Goal: Transaction & Acquisition: Purchase product/service

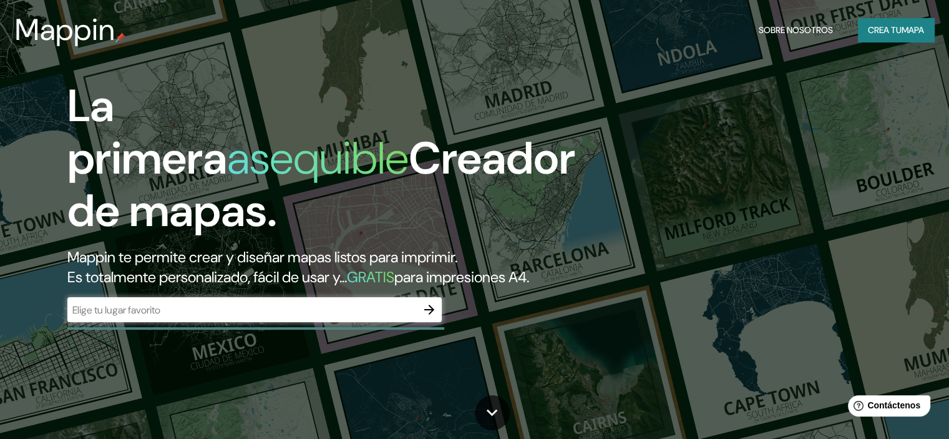
click at [335, 317] on input "text" at bounding box center [241, 310] width 349 height 14
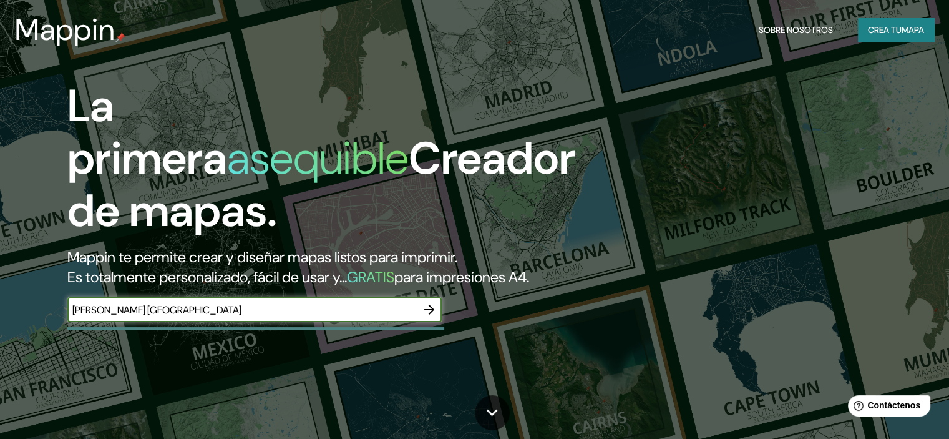
type input "WARNES BOLIVIA"
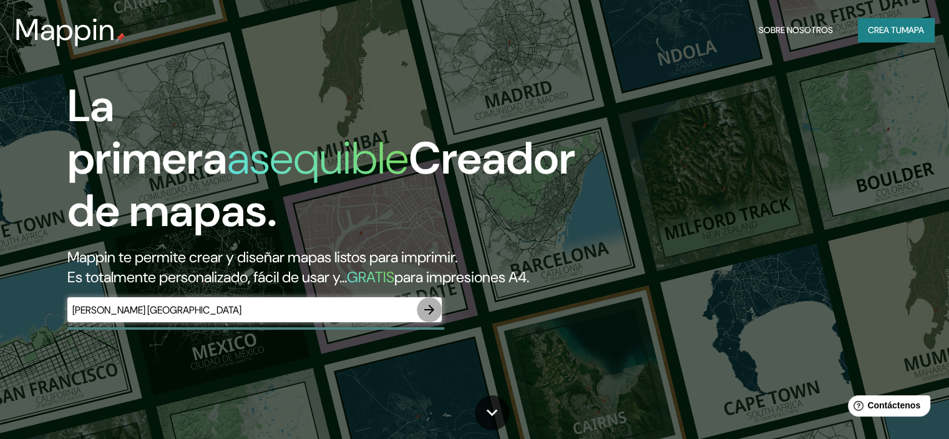
click at [434, 317] on icon "button" at bounding box center [429, 309] width 15 height 15
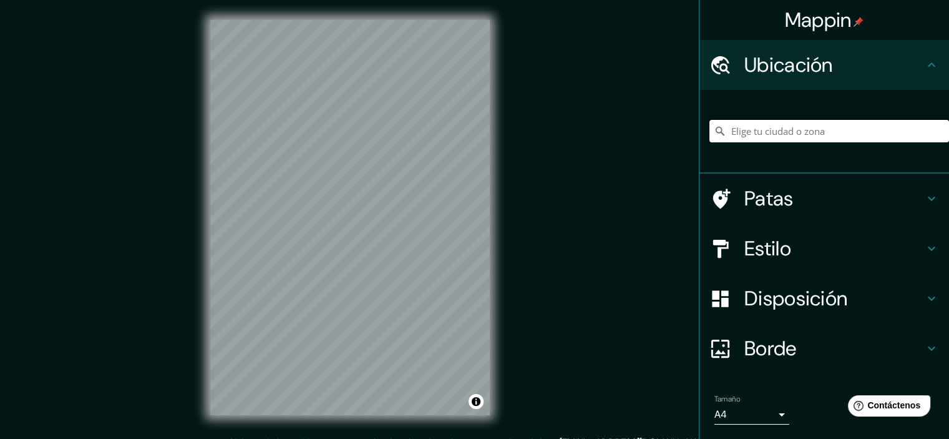
click at [759, 123] on input "Elige tu ciudad o zona" at bounding box center [830, 131] width 240 height 22
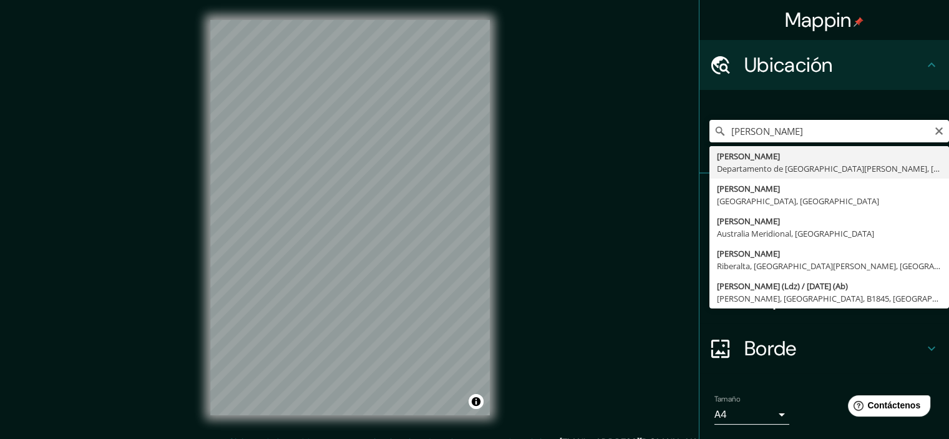
type input "Warnes, Departamento de Santa Cruz, Bolivia"
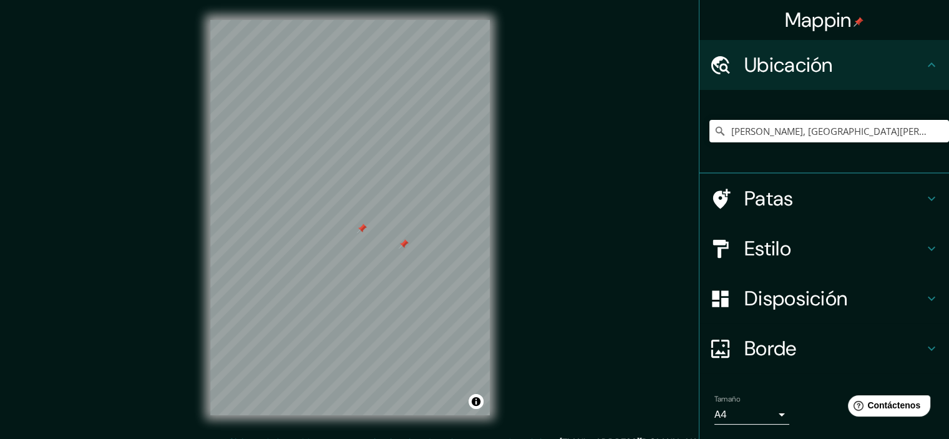
drag, startPoint x: 379, startPoint y: 232, endPoint x: 363, endPoint y: 230, distance: 16.9
click at [363, 230] on div at bounding box center [362, 228] width 10 height 10
click at [403, 249] on div at bounding box center [401, 250] width 10 height 10
click at [359, 236] on div at bounding box center [359, 235] width 10 height 10
click at [393, 281] on div at bounding box center [391, 281] width 10 height 10
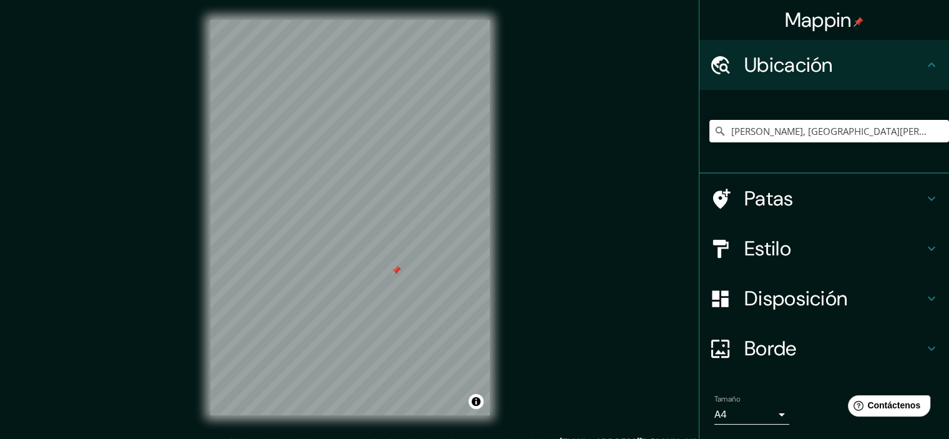
click at [396, 273] on div at bounding box center [396, 270] width 10 height 10
click at [770, 414] on body "Mappin Ubicación Warnes, Departamento de Santa Cruz, Bolivia Patas Estilo Dispo…" at bounding box center [474, 219] width 949 height 439
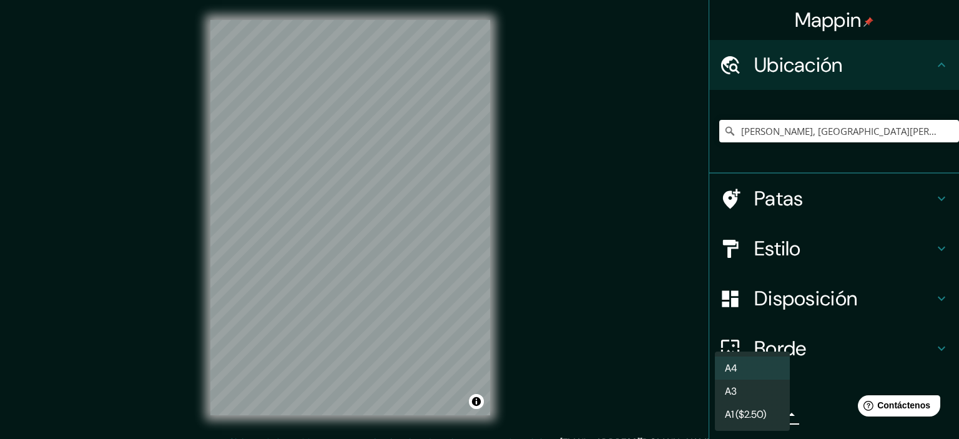
click at [796, 413] on div at bounding box center [479, 219] width 959 height 439
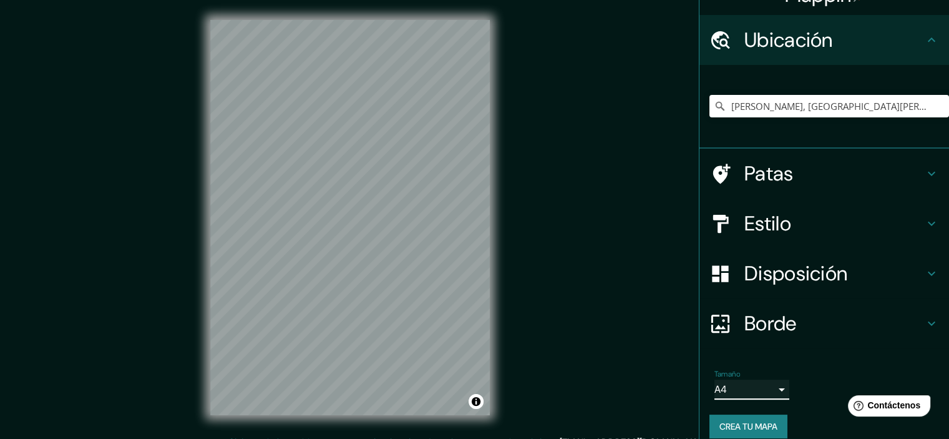
scroll to position [38, 0]
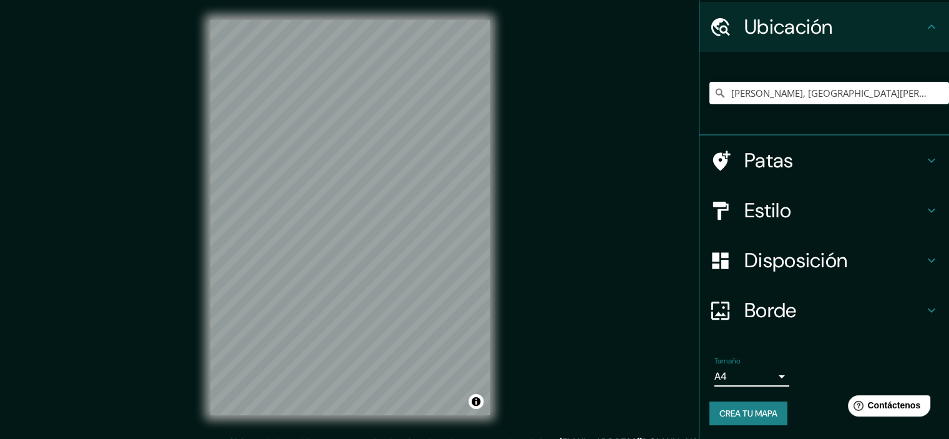
click at [861, 149] on h4 "Patas" at bounding box center [835, 160] width 180 height 25
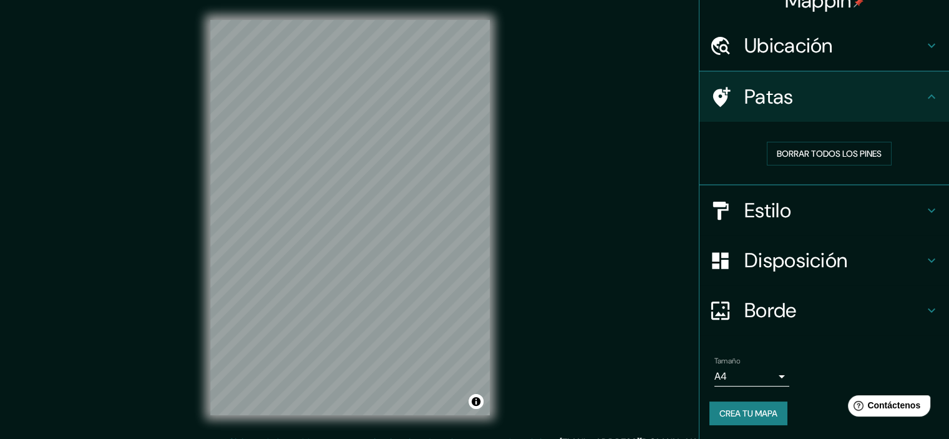
scroll to position [20, 0]
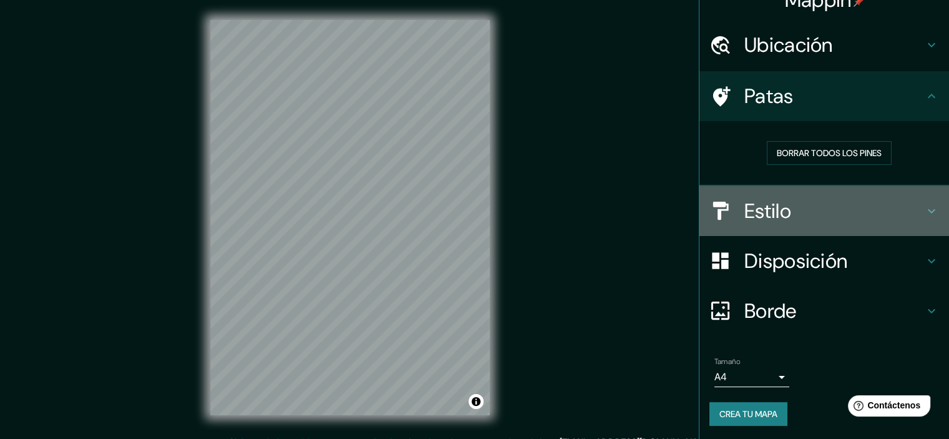
click at [862, 210] on h4 "Estilo" at bounding box center [835, 210] width 180 height 25
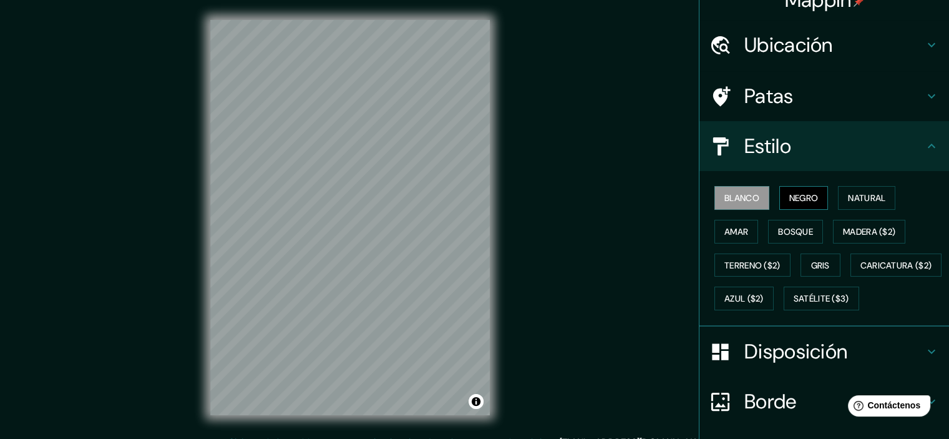
click at [789, 192] on font "Negro" at bounding box center [803, 197] width 29 height 11
click at [749, 194] on font "Blanco" at bounding box center [742, 197] width 35 height 11
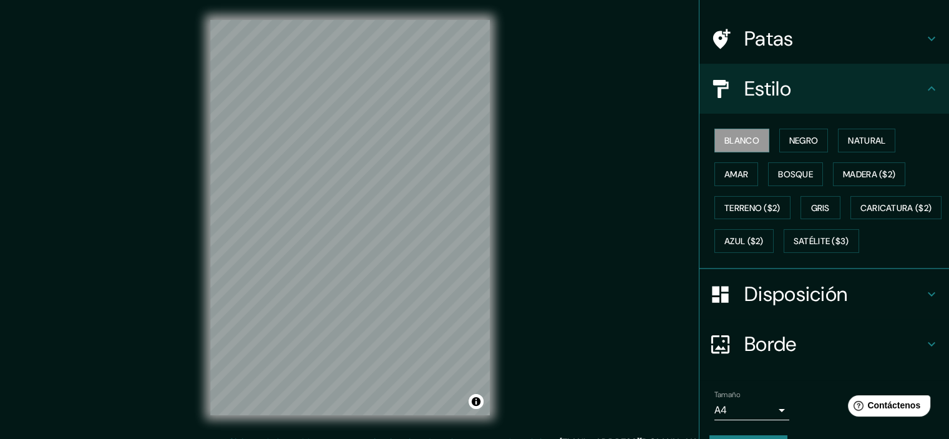
scroll to position [142, 0]
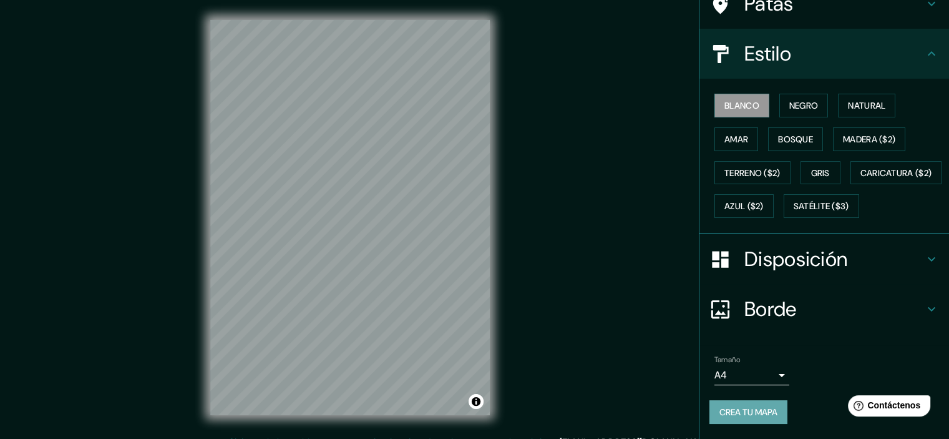
click at [751, 411] on font "Crea tu mapa" at bounding box center [749, 411] width 58 height 11
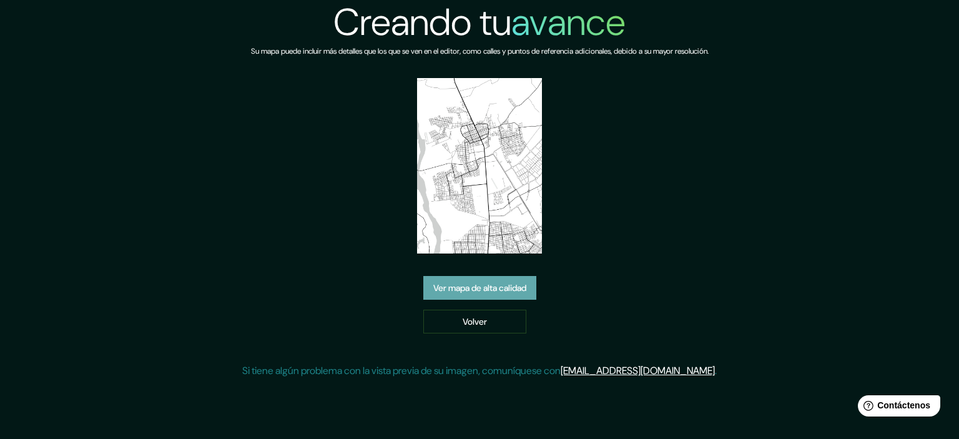
click at [524, 288] on font "Ver mapa de alta calidad" at bounding box center [479, 287] width 93 height 11
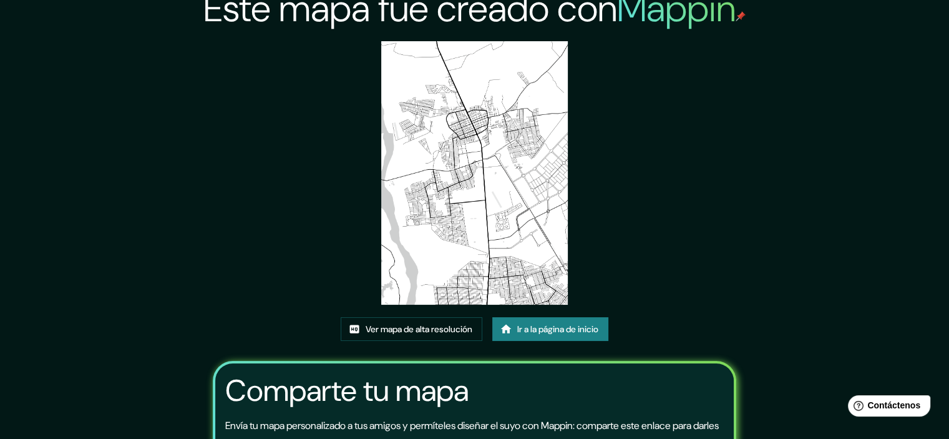
scroll to position [12, 0]
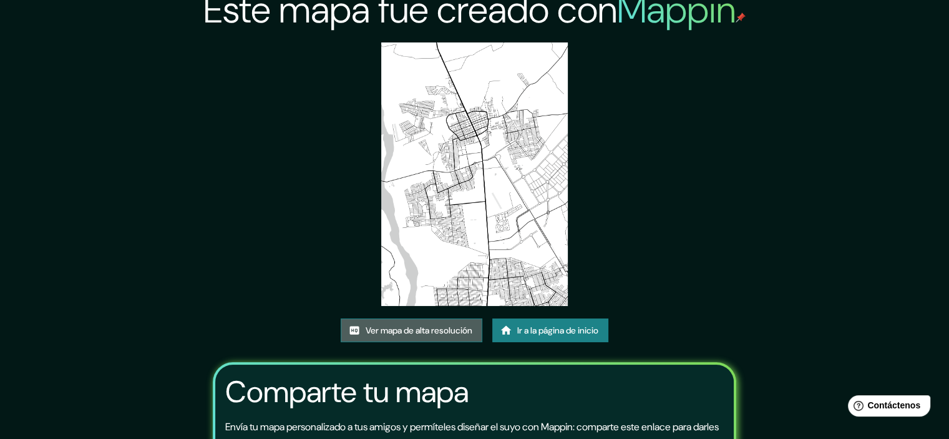
click at [421, 331] on font "Ver mapa de alta resolución" at bounding box center [419, 330] width 107 height 11
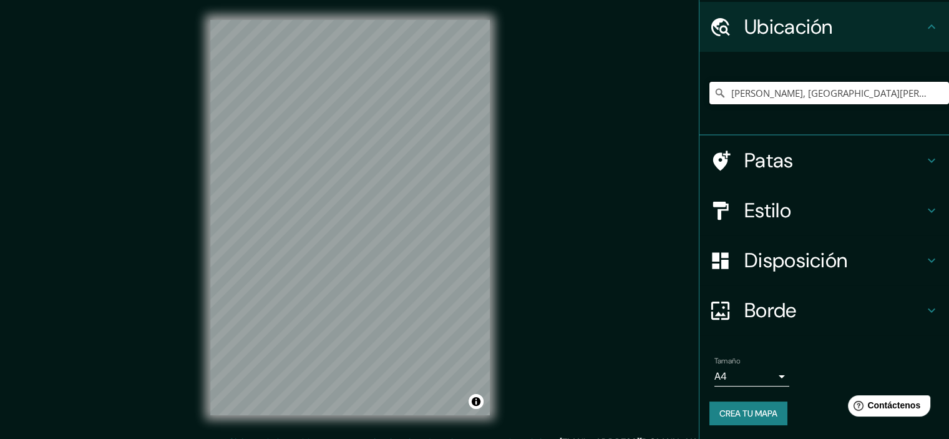
click at [759, 94] on input "Warnes, Departamento de Santa Cruz, Bolivia" at bounding box center [830, 93] width 240 height 22
click at [769, 92] on input "Warnes, Departamento de Santa Cruz, Bolivia" at bounding box center [830, 93] width 240 height 22
click at [741, 94] on input "Warnes, Departamento de Santa Cruz, Bolivia" at bounding box center [830, 93] width 240 height 22
click at [781, 89] on input "Warnes, Departamento de Santa Cruz, Bolivia" at bounding box center [830, 93] width 240 height 22
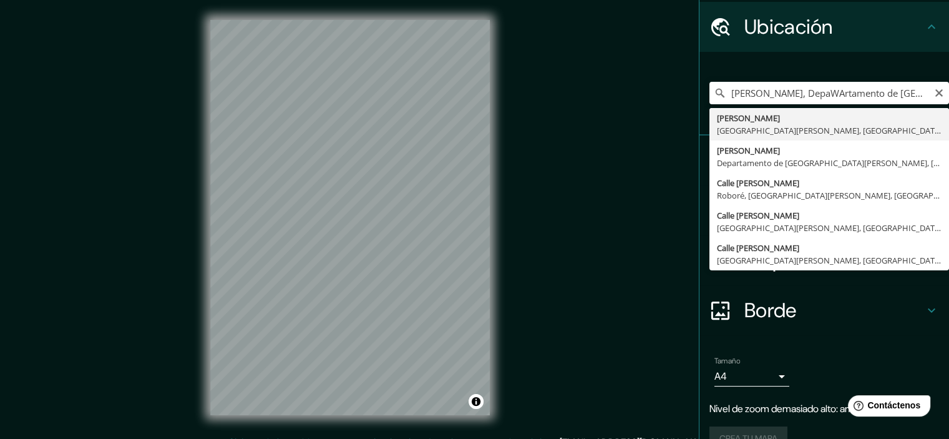
type input "Warnes, Santa Cruz de la Sierra, Departamento de Santa Cruz, Bolivia"
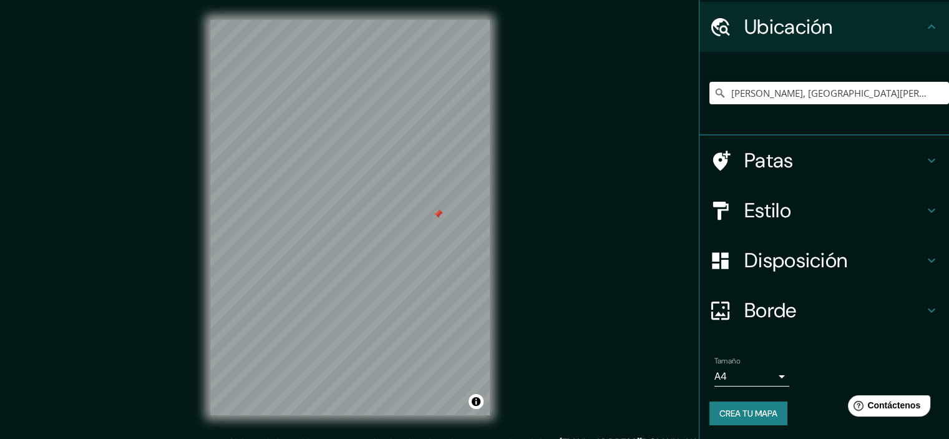
click at [437, 213] on div at bounding box center [438, 214] width 10 height 10
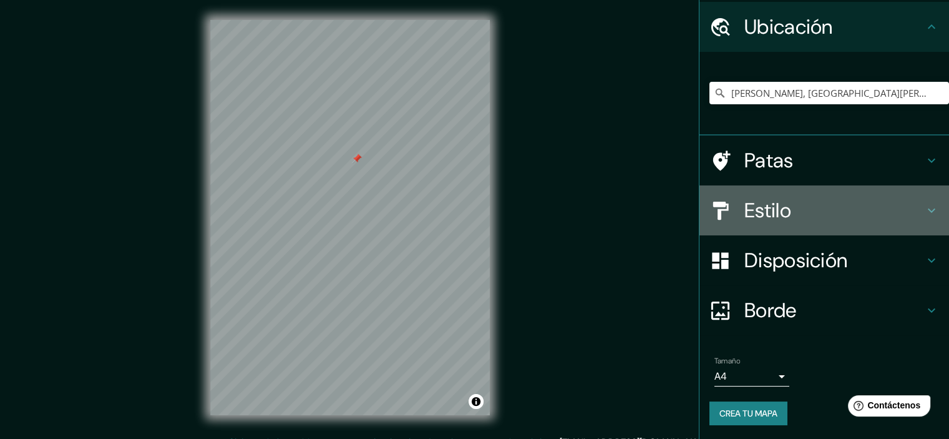
click at [879, 206] on h4 "Estilo" at bounding box center [835, 210] width 180 height 25
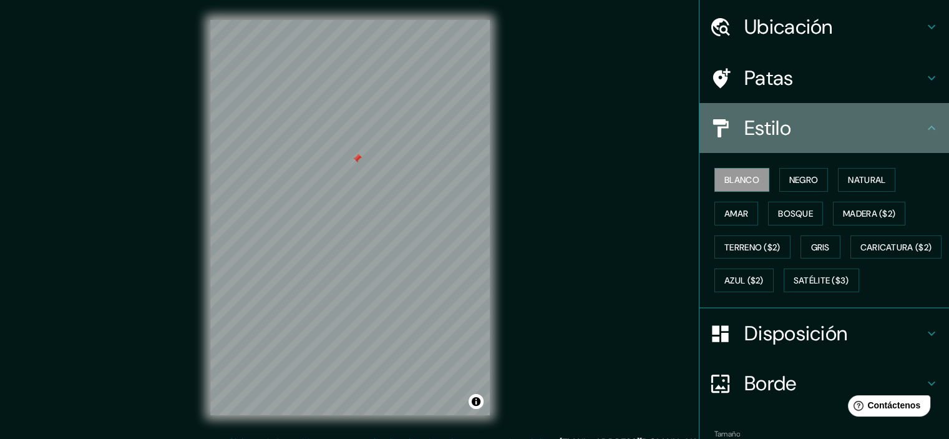
click at [839, 125] on h4 "Estilo" at bounding box center [835, 127] width 180 height 25
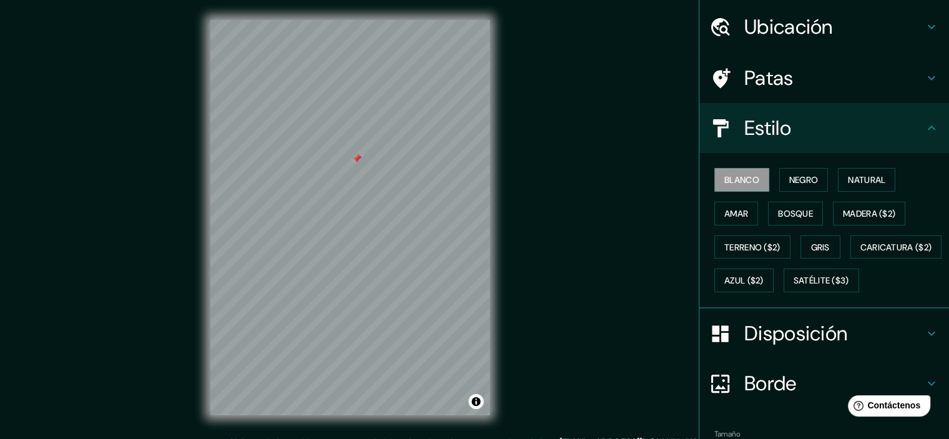
click at [879, 78] on h4 "Patas" at bounding box center [835, 78] width 180 height 25
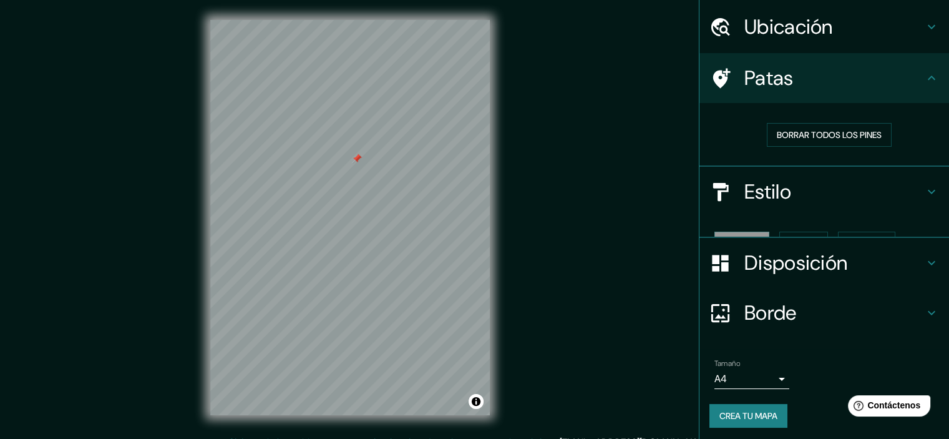
scroll to position [20, 0]
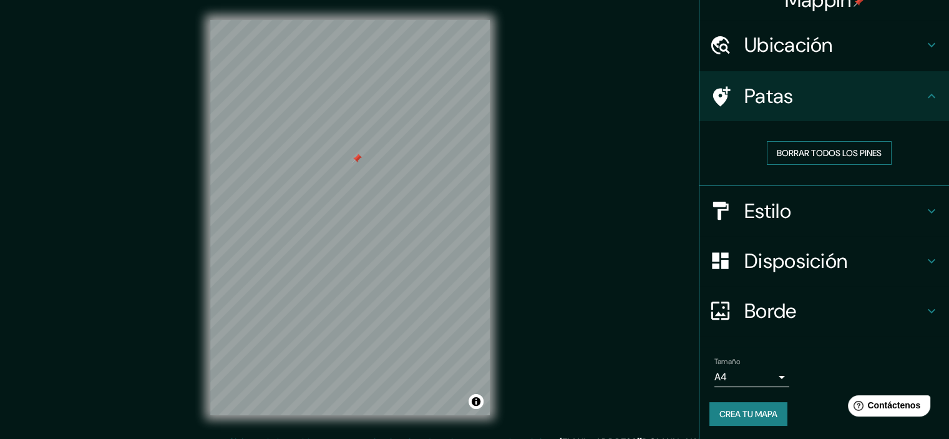
click at [816, 152] on font "Borrar todos los pines" at bounding box center [829, 152] width 105 height 11
click at [845, 89] on h4 "Patas" at bounding box center [835, 96] width 180 height 25
click at [870, 95] on h4 "Patas" at bounding box center [835, 96] width 180 height 25
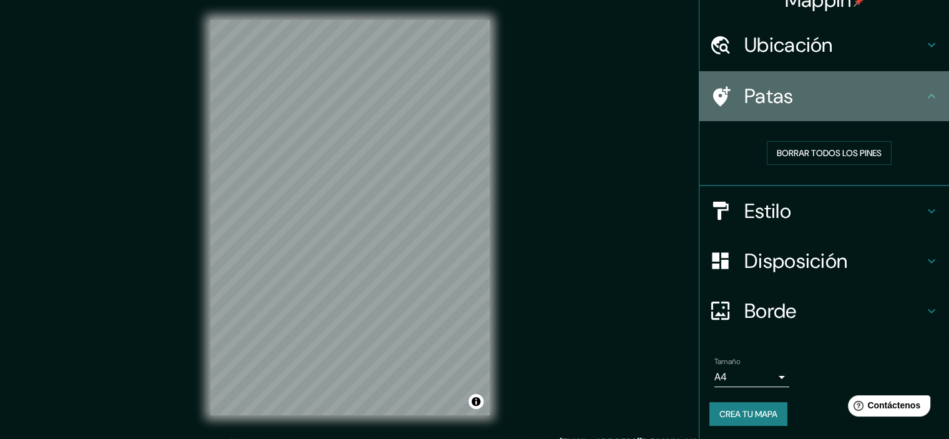
click at [924, 98] on icon at bounding box center [931, 96] width 15 height 15
click at [924, 95] on icon at bounding box center [931, 96] width 15 height 15
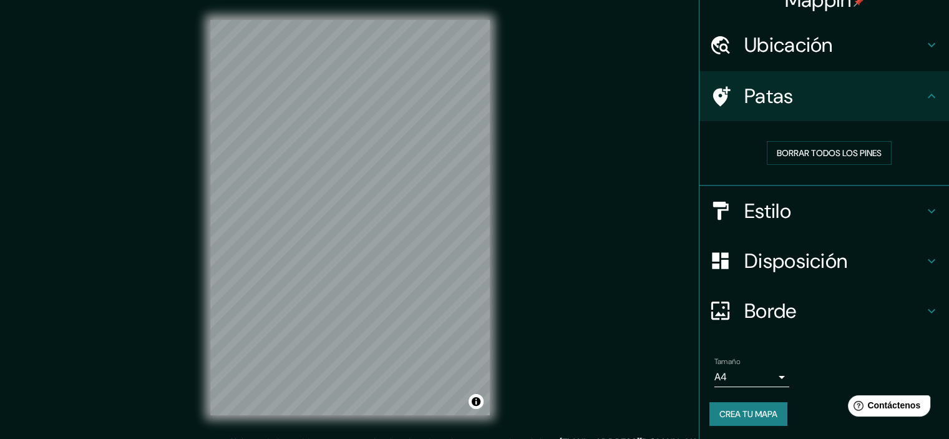
click at [892, 261] on h4 "Disposición" at bounding box center [835, 260] width 180 height 25
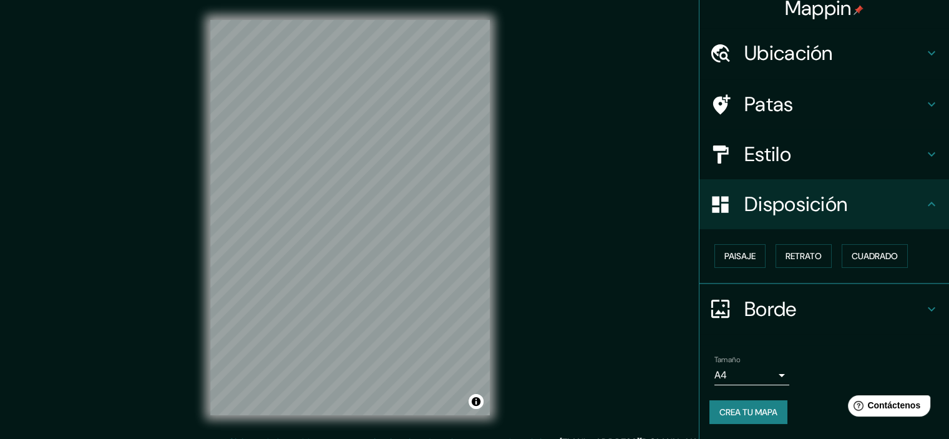
scroll to position [10, 0]
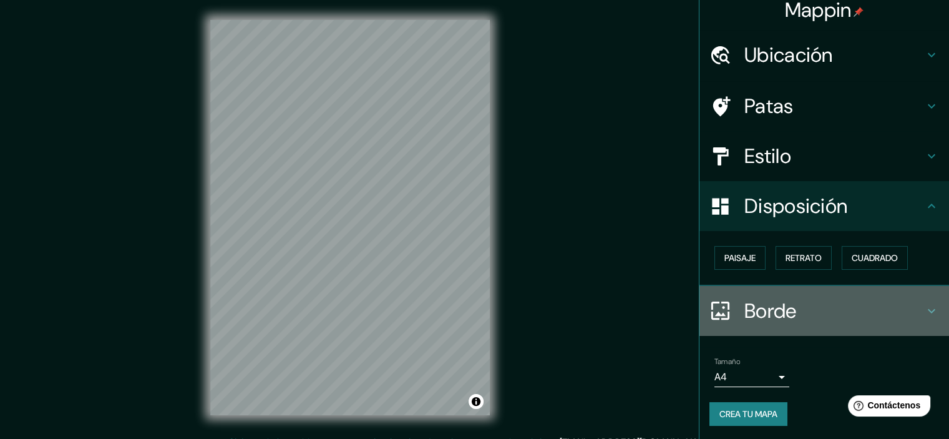
click at [925, 301] on div "Borde" at bounding box center [825, 311] width 250 height 50
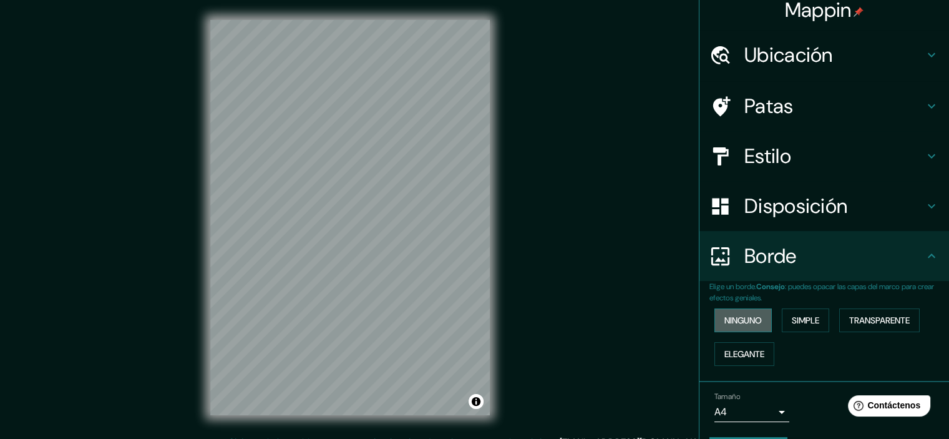
click at [749, 319] on font "Ninguno" at bounding box center [743, 320] width 37 height 11
click at [741, 316] on font "Ninguno" at bounding box center [743, 320] width 37 height 11
click at [794, 316] on font "Simple" at bounding box center [805, 320] width 27 height 11
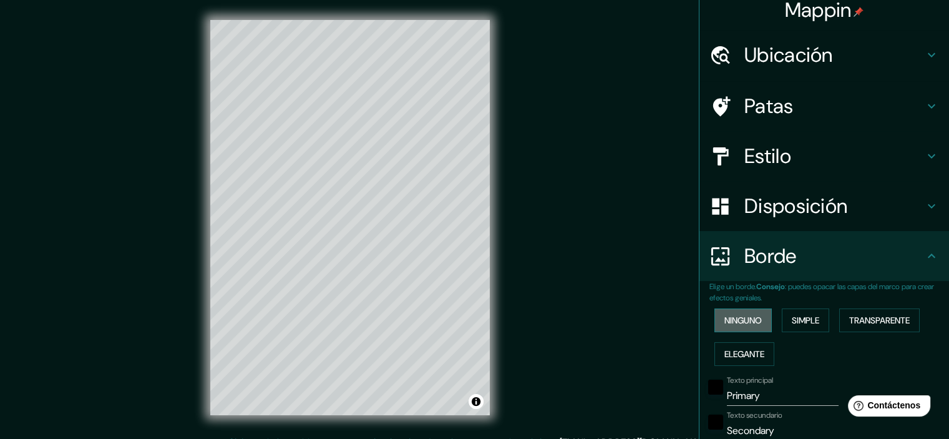
click at [744, 319] on font "Ninguno" at bounding box center [743, 320] width 37 height 11
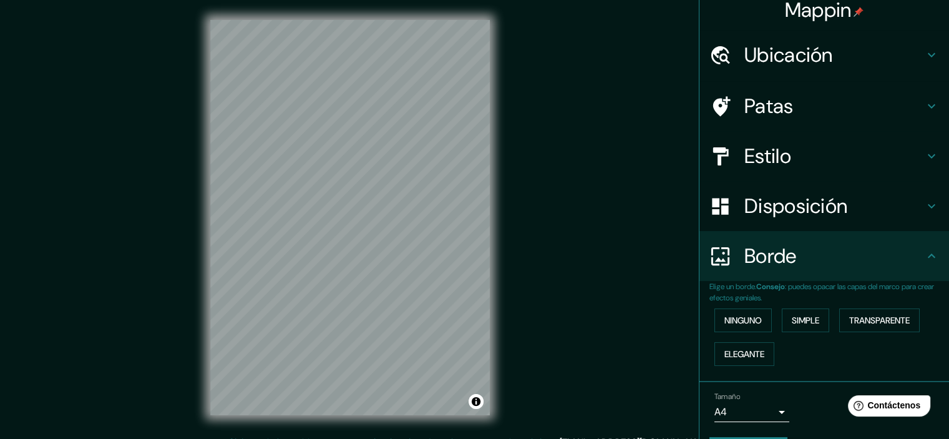
scroll to position [45, 0]
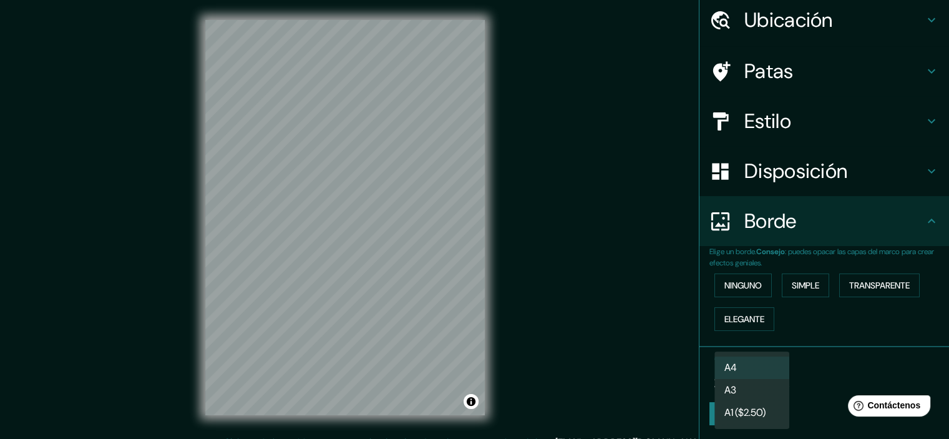
click at [759, 379] on body "Mappin Ubicación Warnes, Santa Cruz de la Sierra, Departamento de Santa Cruz, B…" at bounding box center [474, 219] width 949 height 439
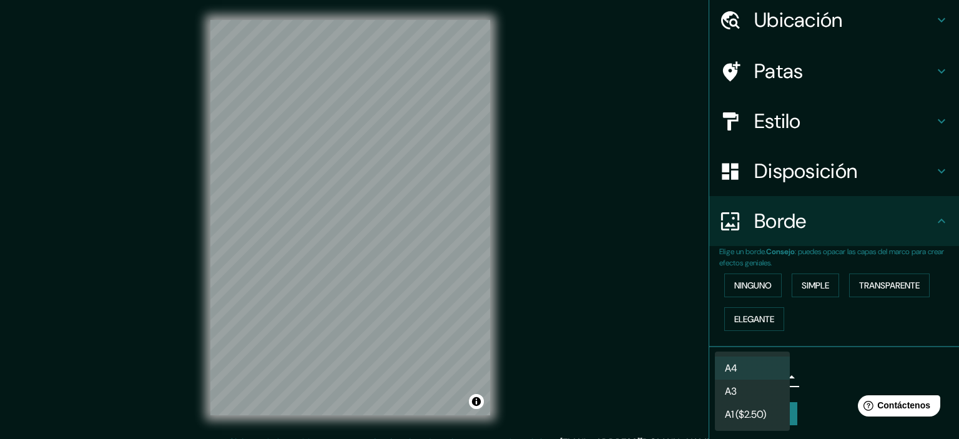
click at [754, 388] on li "A3" at bounding box center [752, 390] width 75 height 23
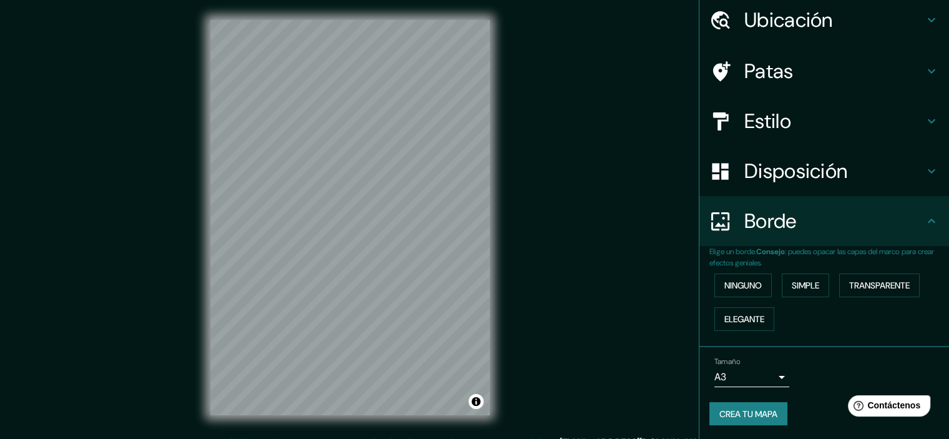
click at [823, 378] on div "Tamaño A3 single" at bounding box center [825, 372] width 230 height 40
click at [760, 415] on font "Crea tu mapa" at bounding box center [749, 413] width 58 height 11
click at [738, 416] on font "Crea tu mapa" at bounding box center [749, 413] width 58 height 11
